Goal: Task Accomplishment & Management: Complete application form

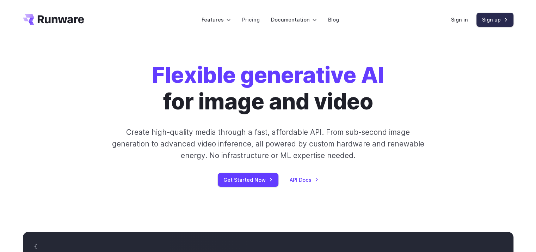
click at [489, 16] on link "Sign up" at bounding box center [494, 20] width 37 height 14
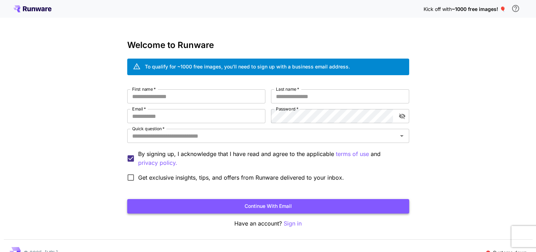
click at [293, 204] on button "Continue with email" at bounding box center [268, 206] width 282 height 14
